Goal: Find specific page/section: Find specific page/section

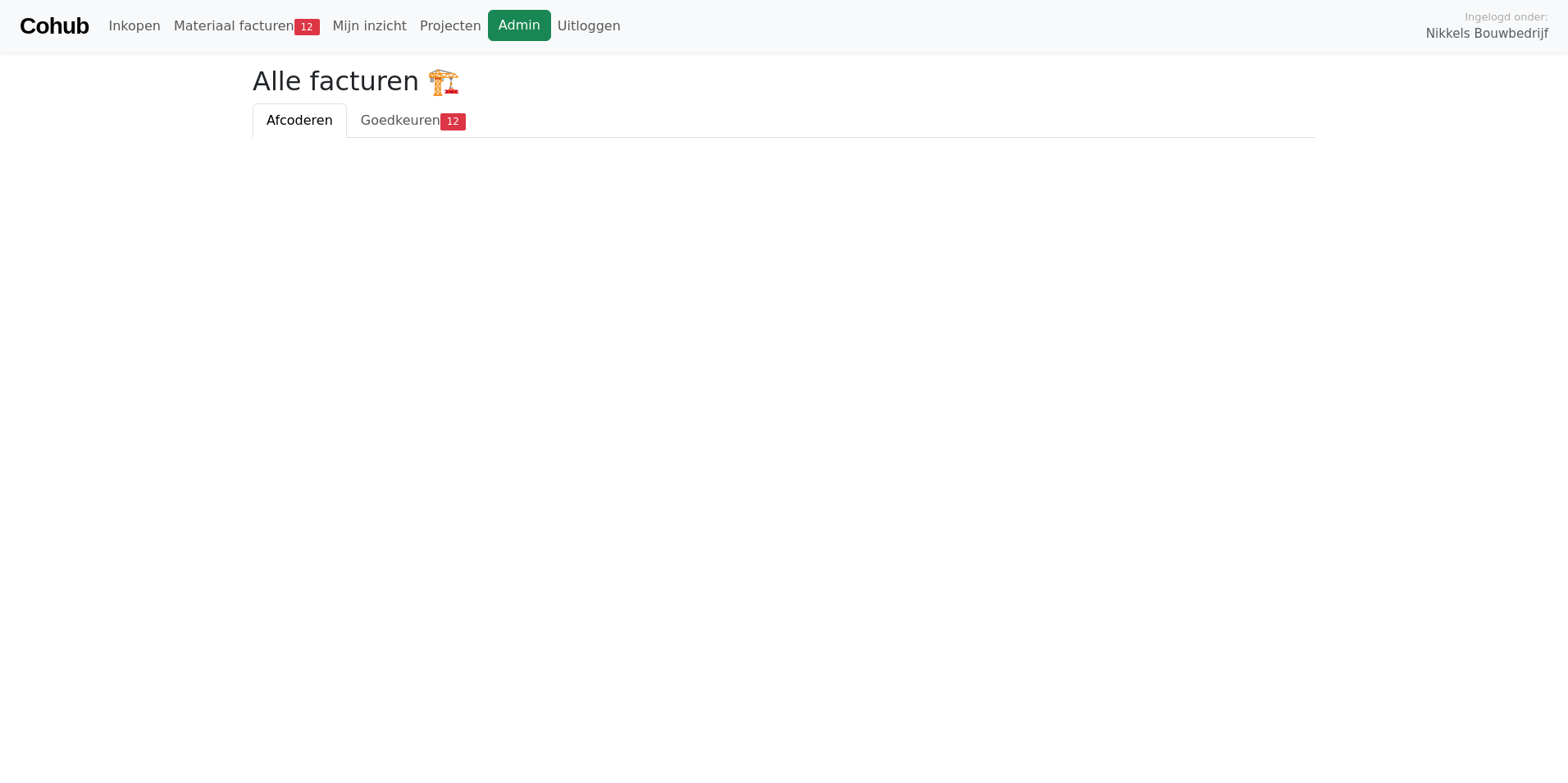
click at [488, 18] on link "Admin" at bounding box center [519, 25] width 63 height 31
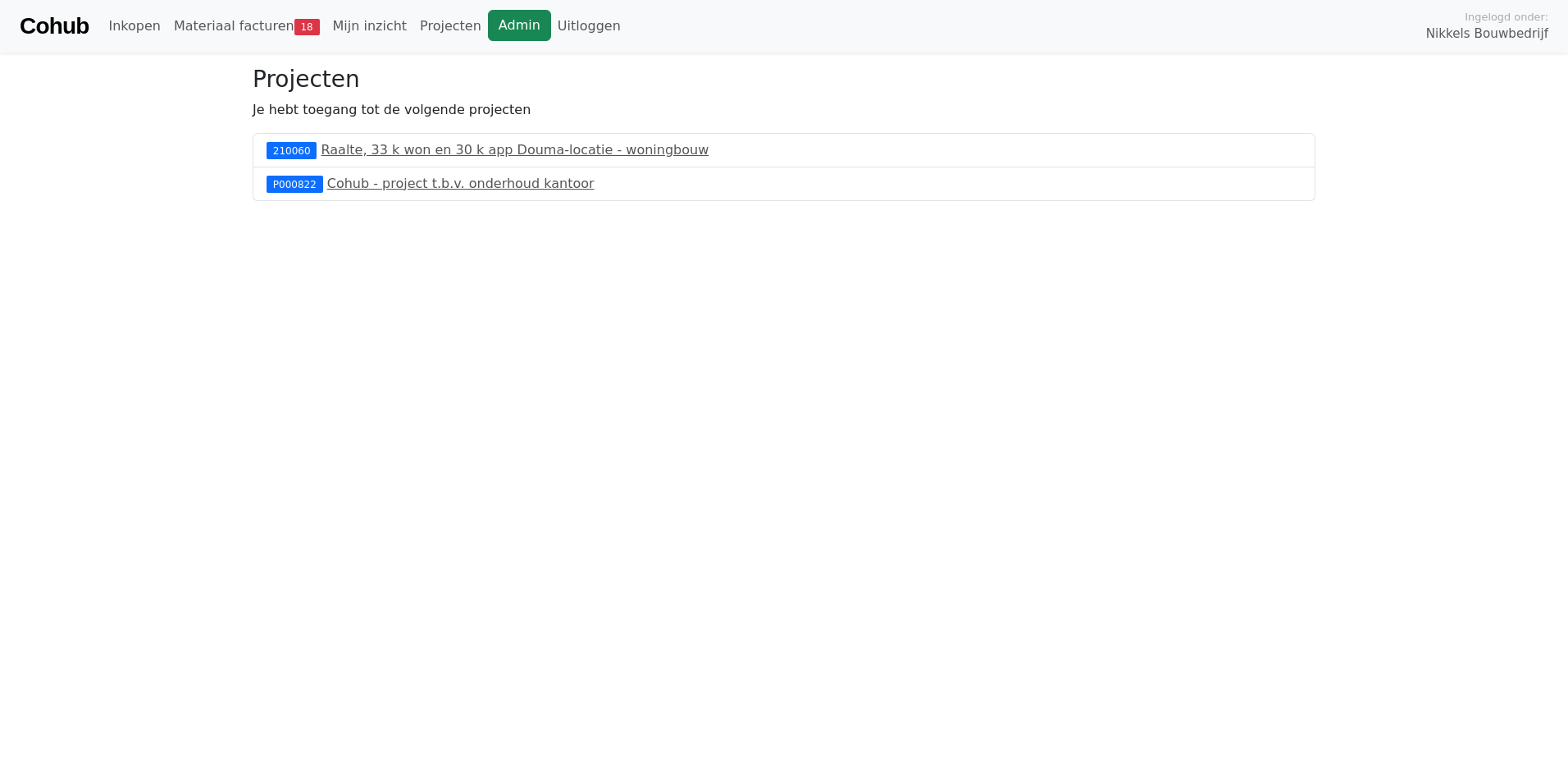
click at [495, 18] on link "Admin" at bounding box center [519, 25] width 63 height 31
